Goal: Navigation & Orientation: Find specific page/section

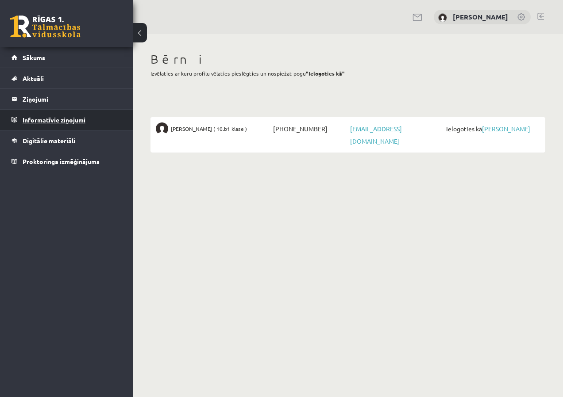
click at [68, 127] on legend "Informatīvie ziņojumi 0" at bounding box center [72, 120] width 99 height 20
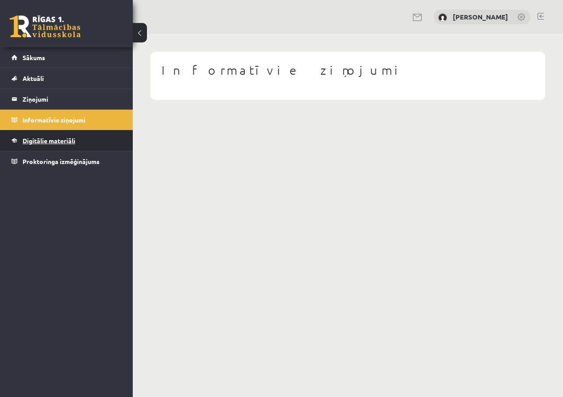
click at [65, 141] on span "Digitālie materiāli" at bounding box center [49, 141] width 53 height 8
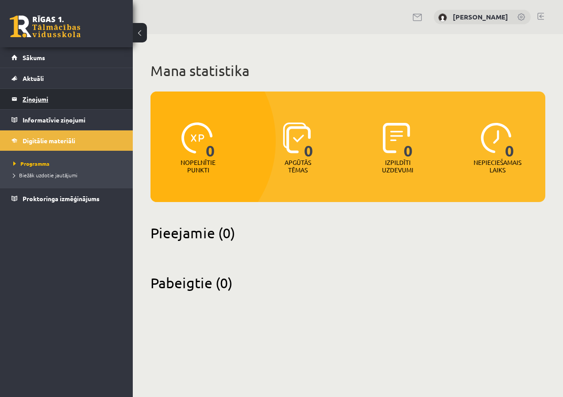
click at [46, 106] on legend "Ziņojumi 0" at bounding box center [72, 99] width 99 height 20
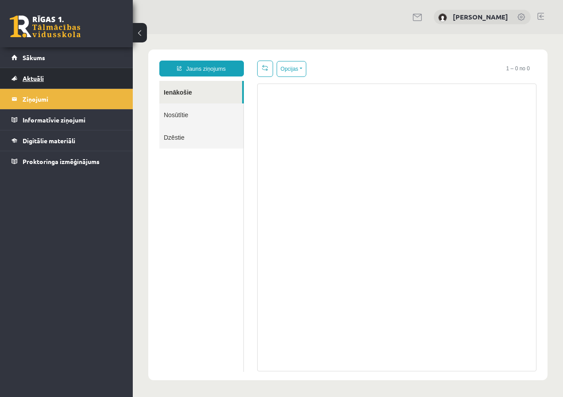
click at [40, 82] on link "Aktuāli" at bounding box center [67, 78] width 110 height 20
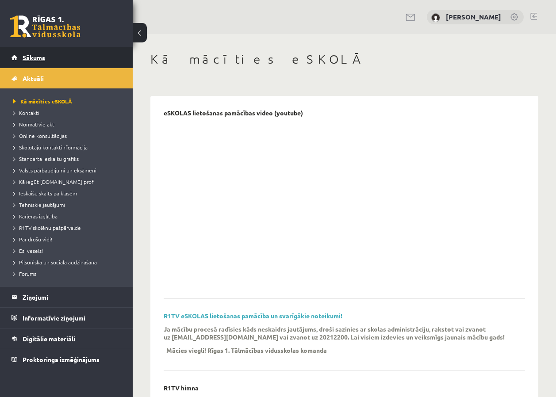
click at [45, 64] on link "Sākums" at bounding box center [67, 57] width 110 height 20
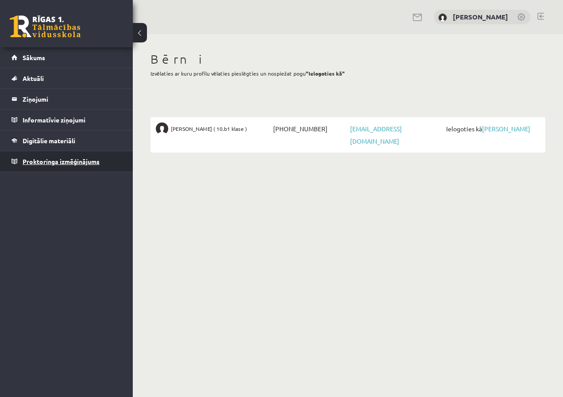
click at [88, 165] on span "Proktoringa izmēģinājums" at bounding box center [61, 162] width 77 height 8
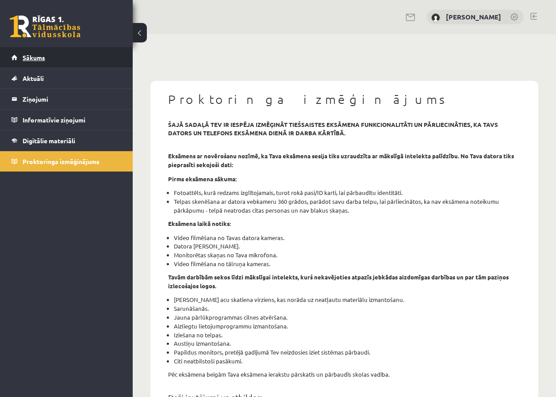
click at [44, 57] on span "Sākums" at bounding box center [34, 58] width 23 height 8
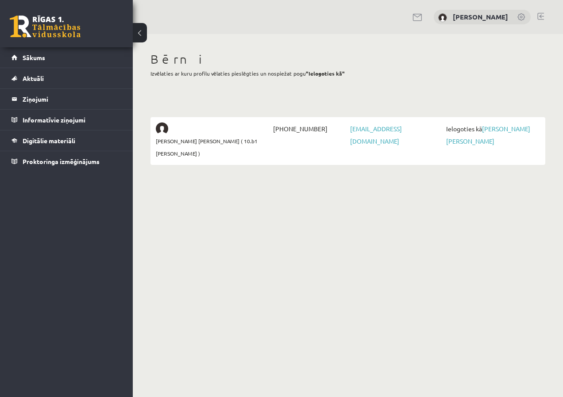
click at [519, 15] on link at bounding box center [521, 17] width 9 height 9
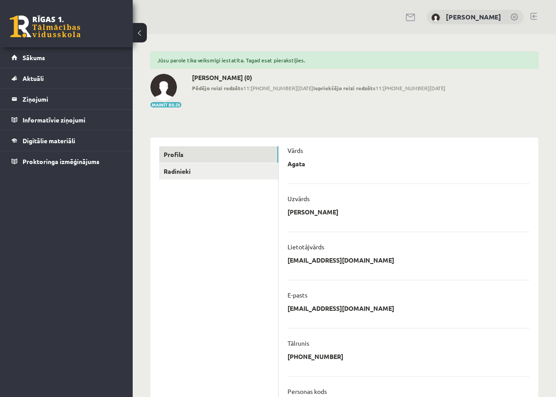
click at [514, 14] on link at bounding box center [515, 17] width 9 height 9
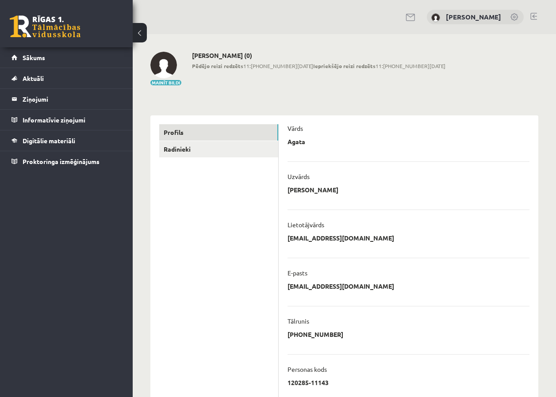
click at [536, 17] on link at bounding box center [534, 16] width 7 height 7
